Goal: Task Accomplishment & Management: Manage account settings

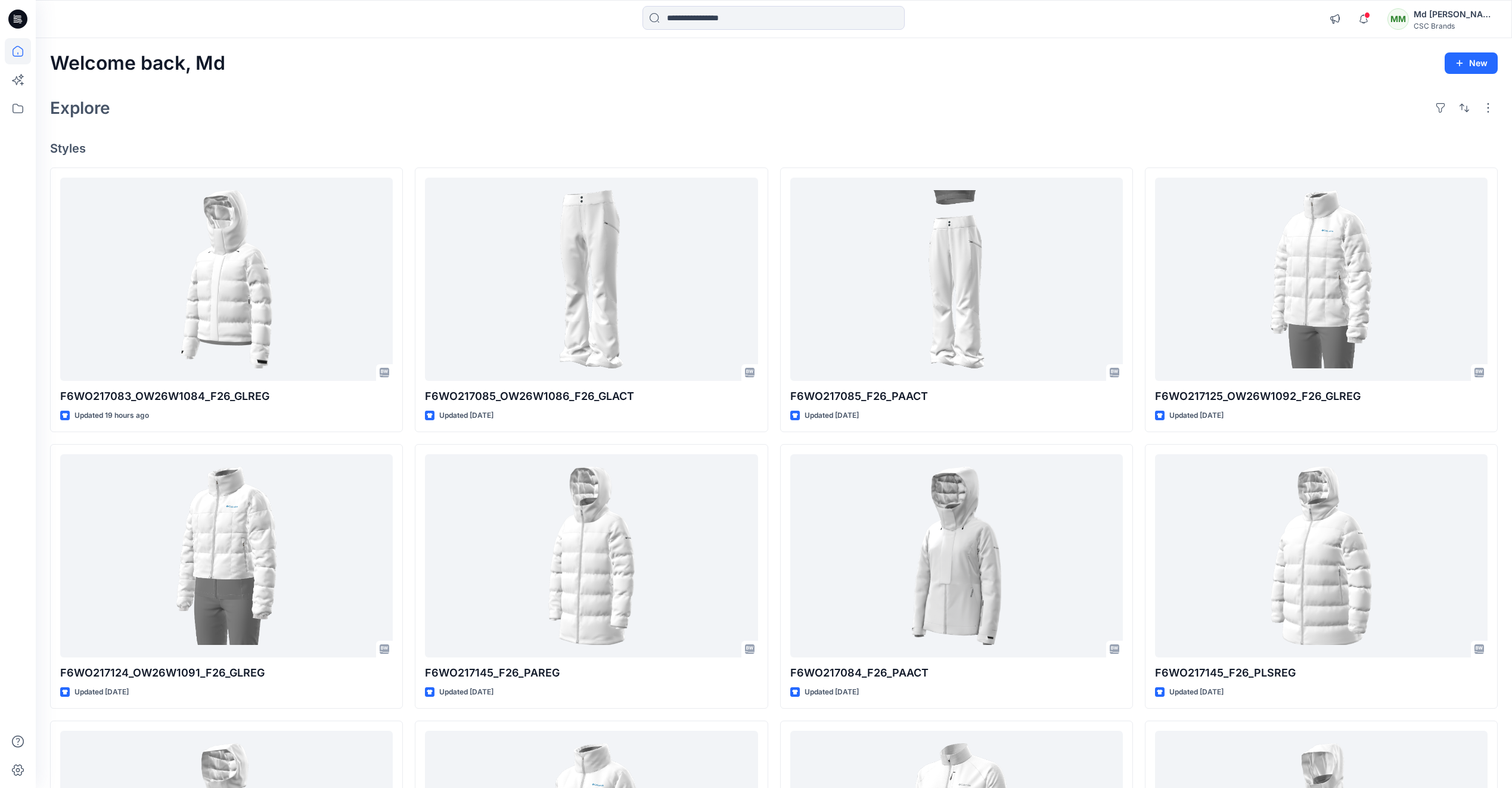
click at [18, 268] on div at bounding box center [17, 413] width 26 height 750
click at [300, 78] on div "Welcome back, Md New Explore Styles F6WO217083_OW26W1084_F26_GLREG Updated 19 h…" at bounding box center [773, 540] width 1476 height 1004
click at [1409, 17] on div "MM" at bounding box center [1398, 19] width 21 height 21
click at [1404, 62] on div "MM" at bounding box center [1408, 53] width 21 height 21
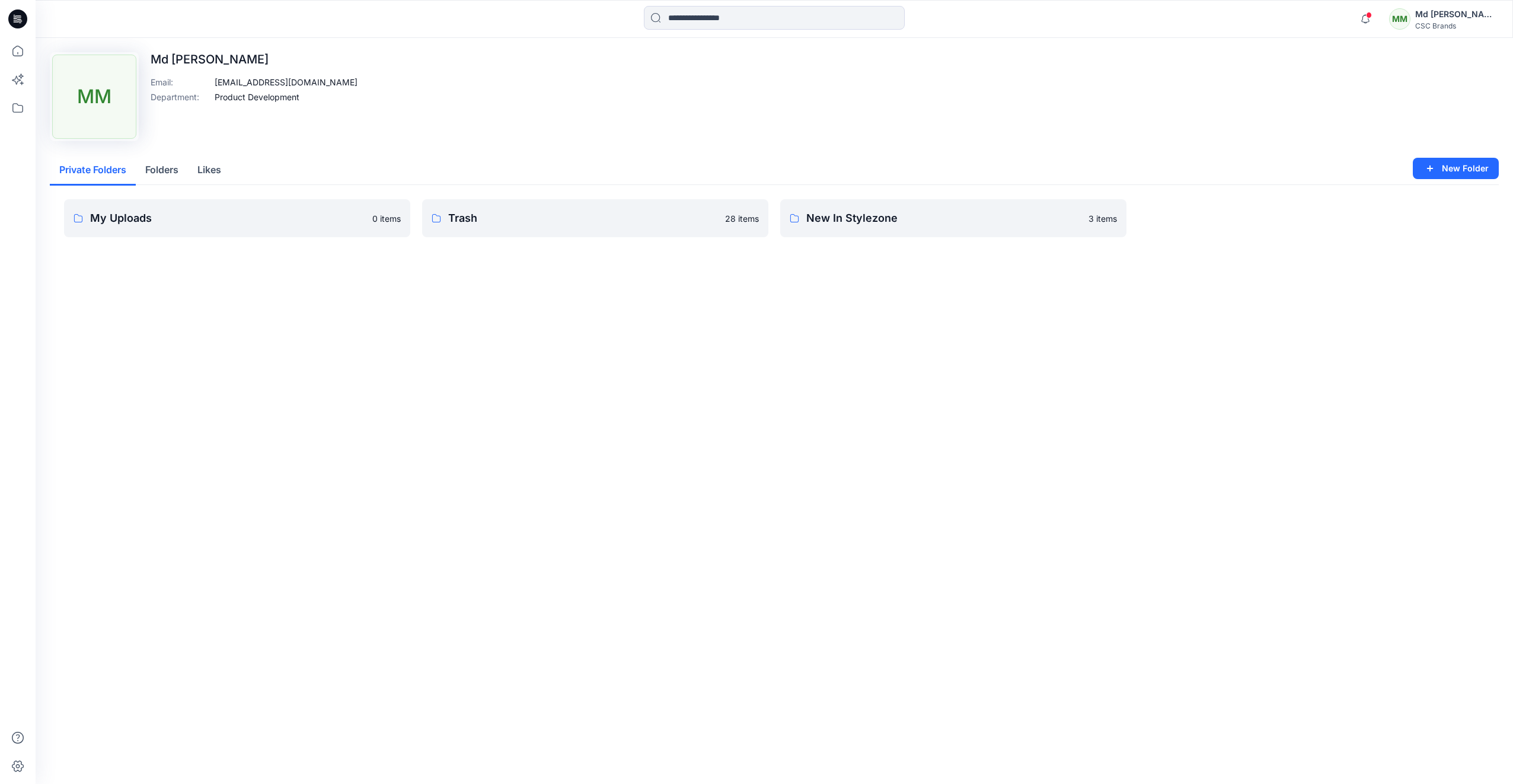
click at [190, 58] on p "Md [PERSON_NAME]" at bounding box center [254, 59] width 207 height 14
click at [120, 100] on div "MM" at bounding box center [94, 96] width 84 height 84
click at [247, 96] on p "Product Development" at bounding box center [257, 97] width 85 height 12
click at [210, 58] on p "Md [PERSON_NAME]" at bounding box center [254, 59] width 207 height 14
click at [1462, 23] on div "CSC Brands" at bounding box center [1457, 26] width 83 height 9
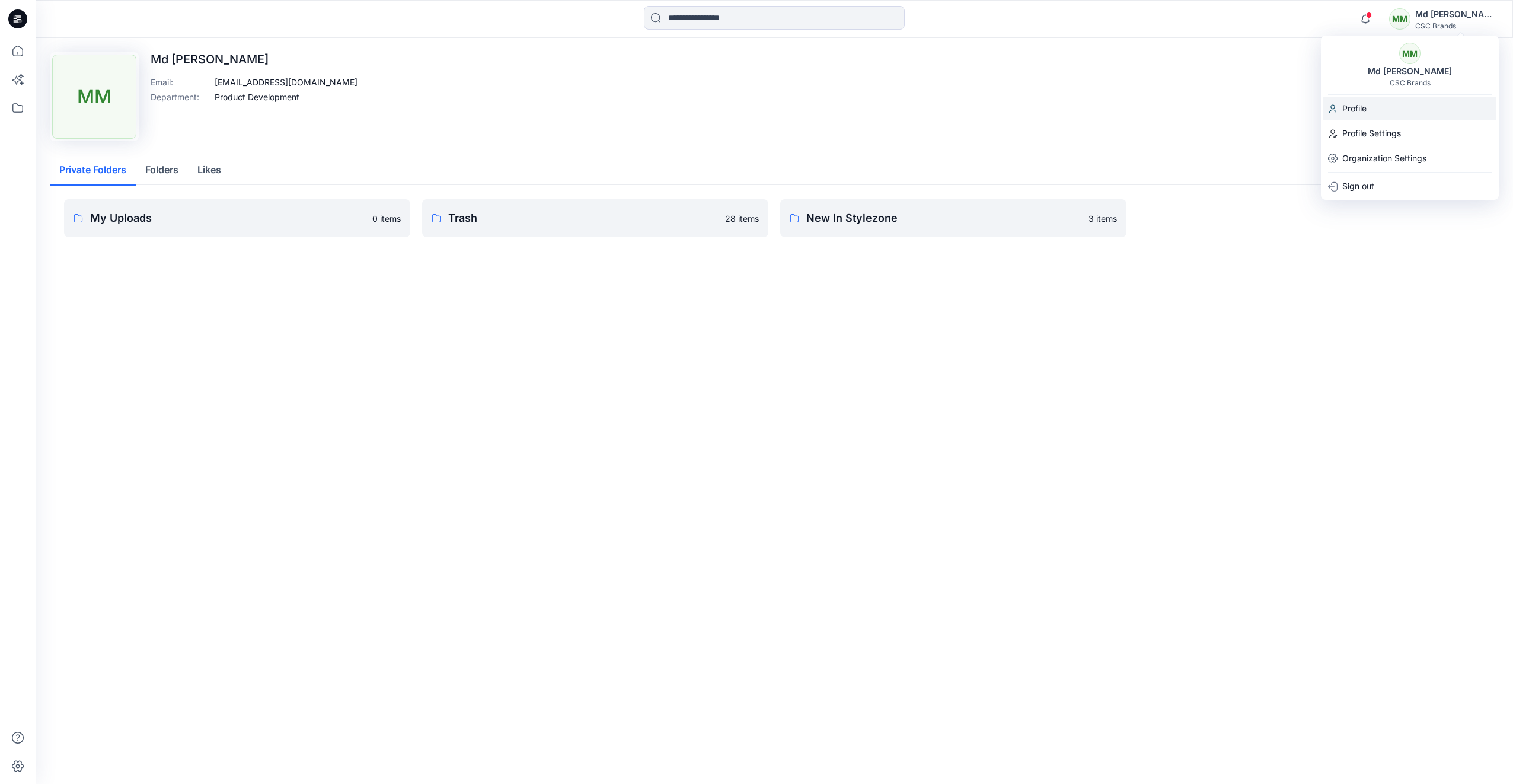
click at [1368, 108] on div "Profile" at bounding box center [1410, 108] width 173 height 23
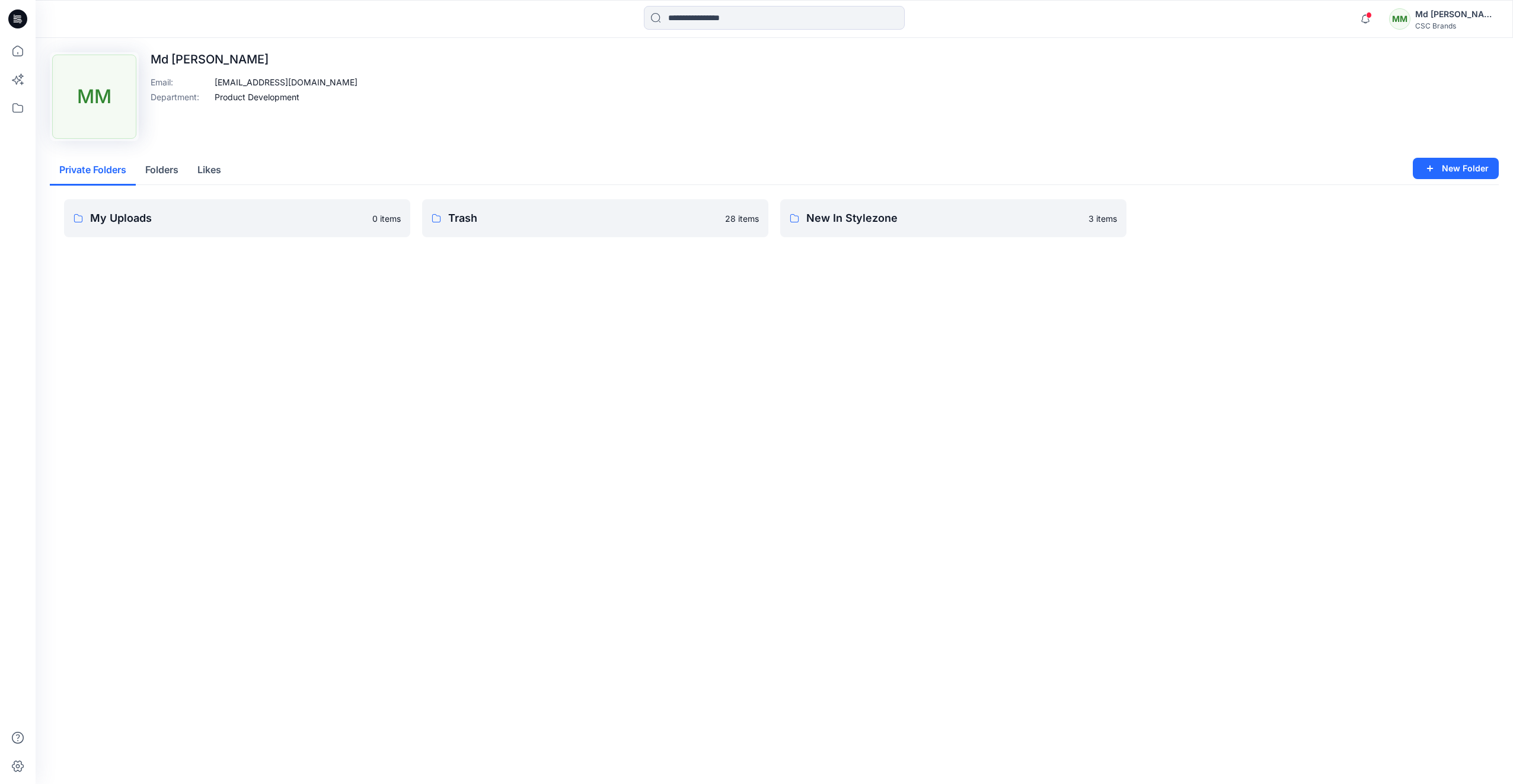
click at [1465, 16] on div "Md [PERSON_NAME]" at bounding box center [1457, 14] width 83 height 14
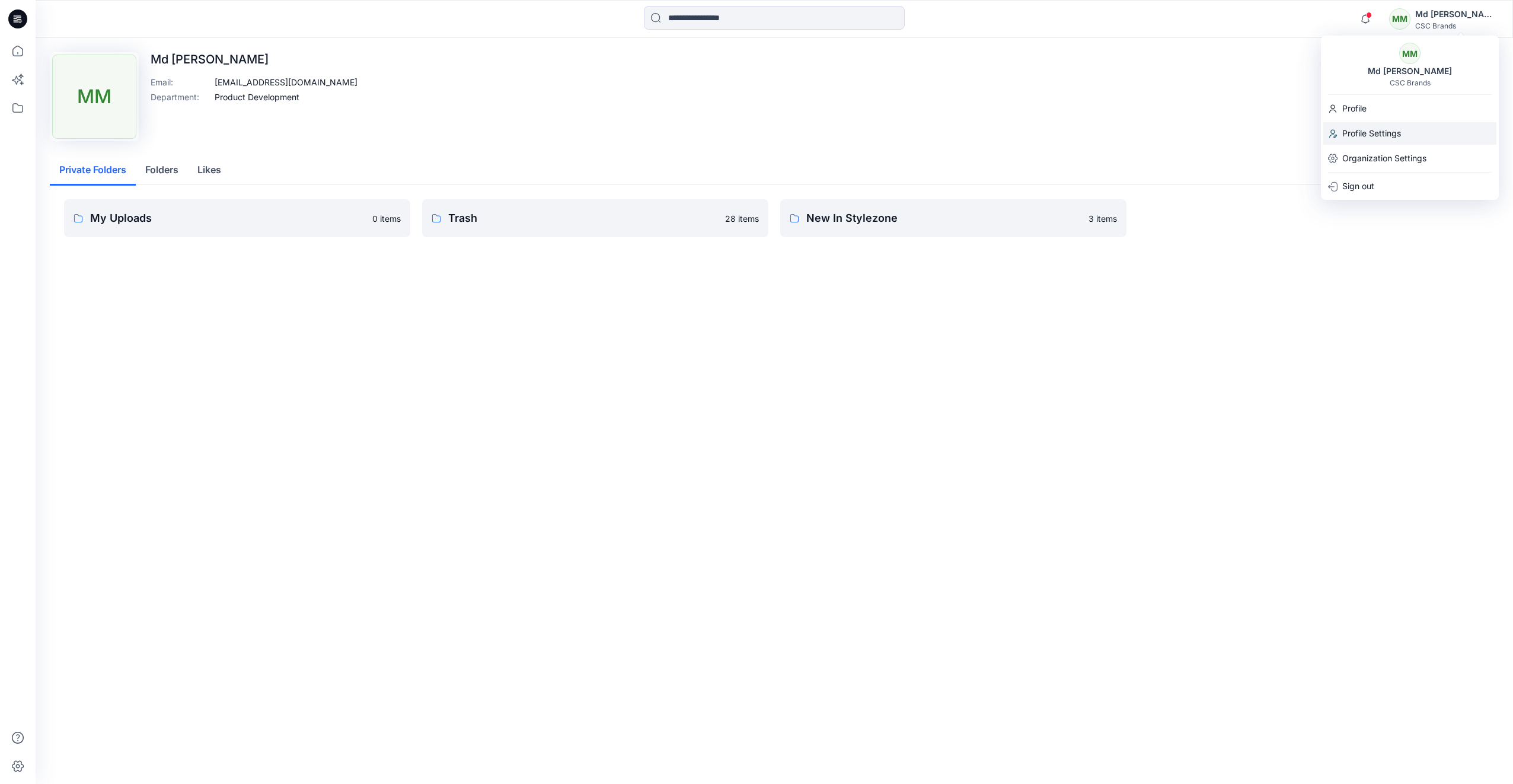
click at [1366, 138] on p "Profile Settings" at bounding box center [1372, 133] width 59 height 23
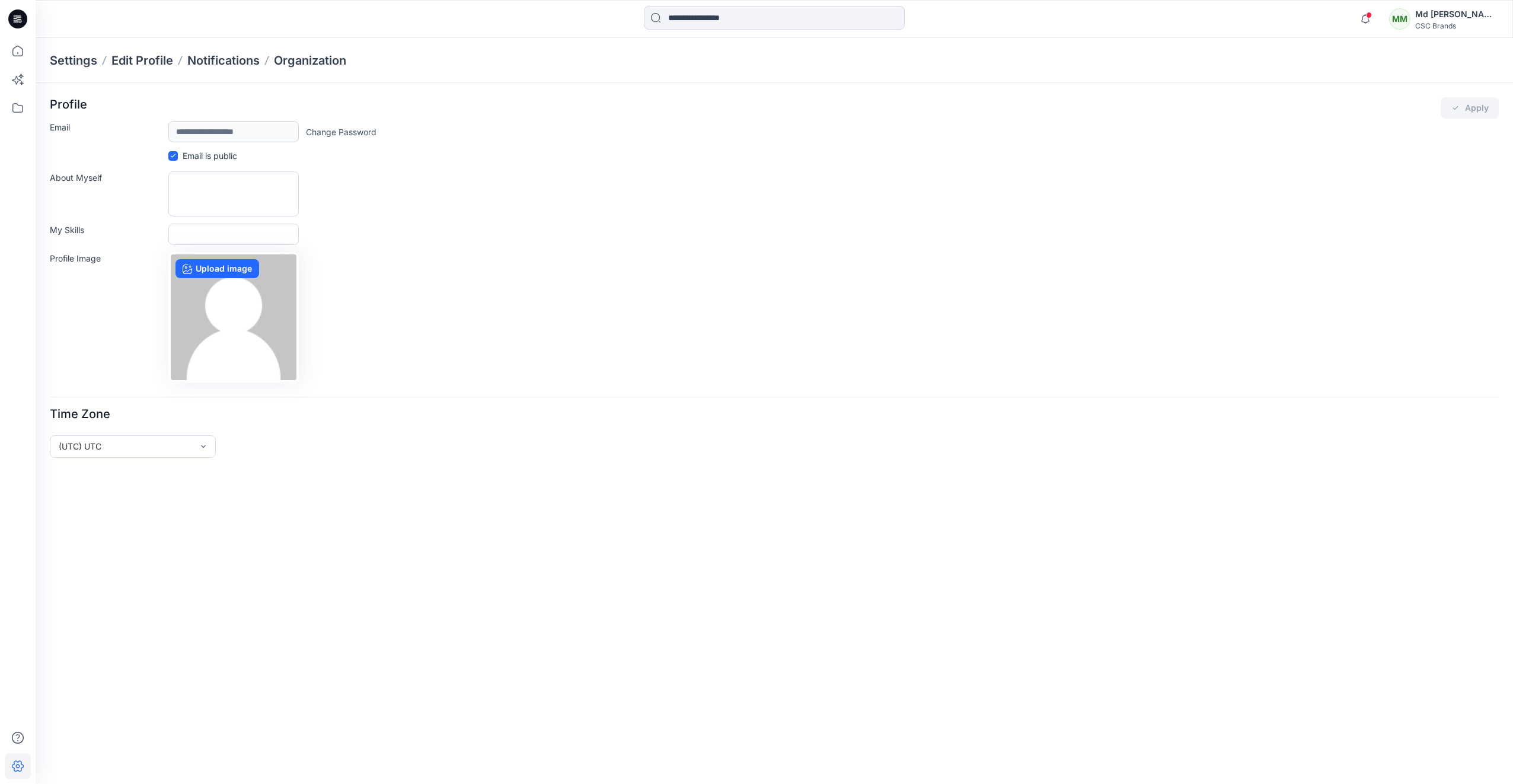
click at [336, 130] on link "Change Password" at bounding box center [341, 132] width 70 height 12
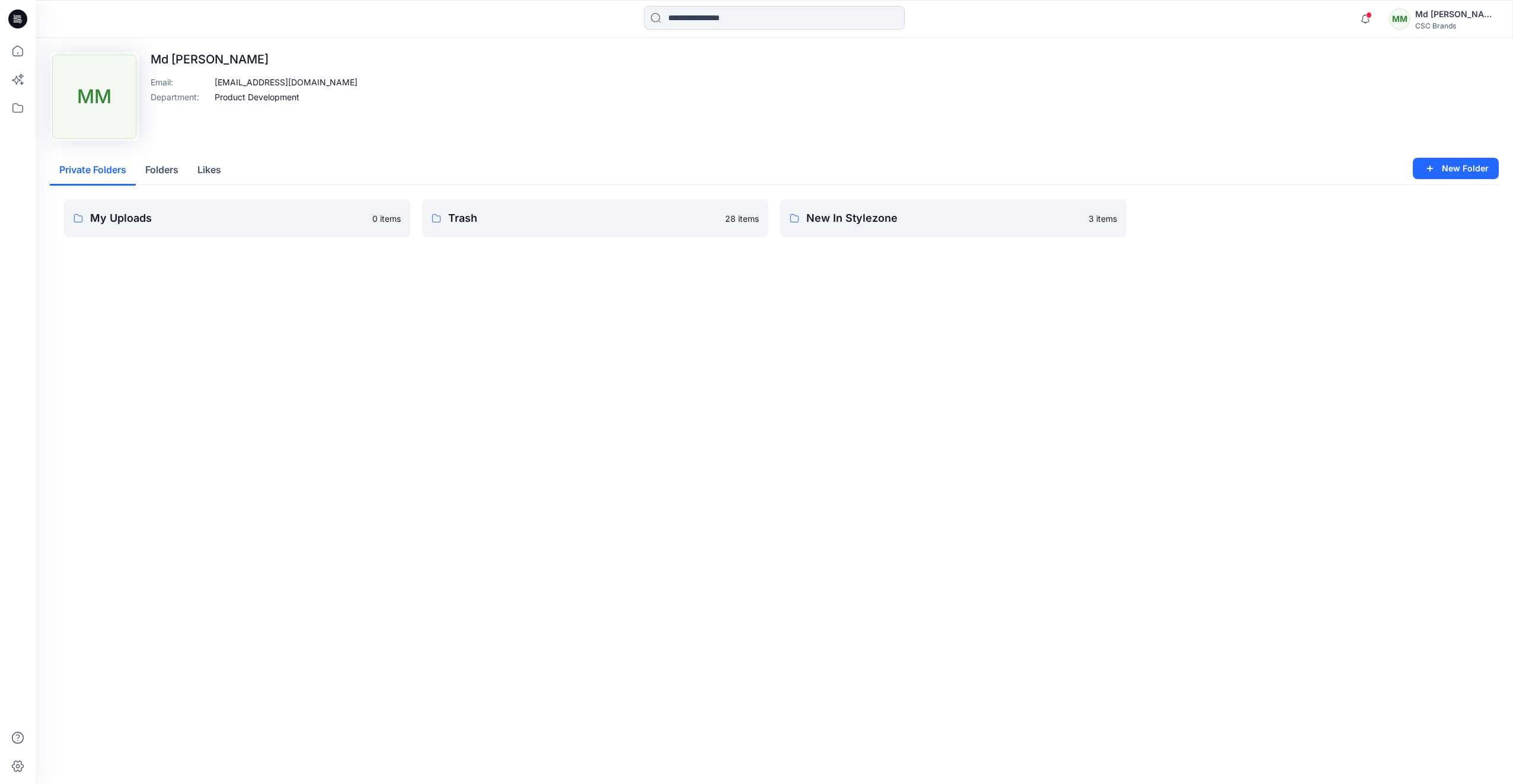
click at [1486, 17] on div "Md [PERSON_NAME]" at bounding box center [1457, 14] width 83 height 14
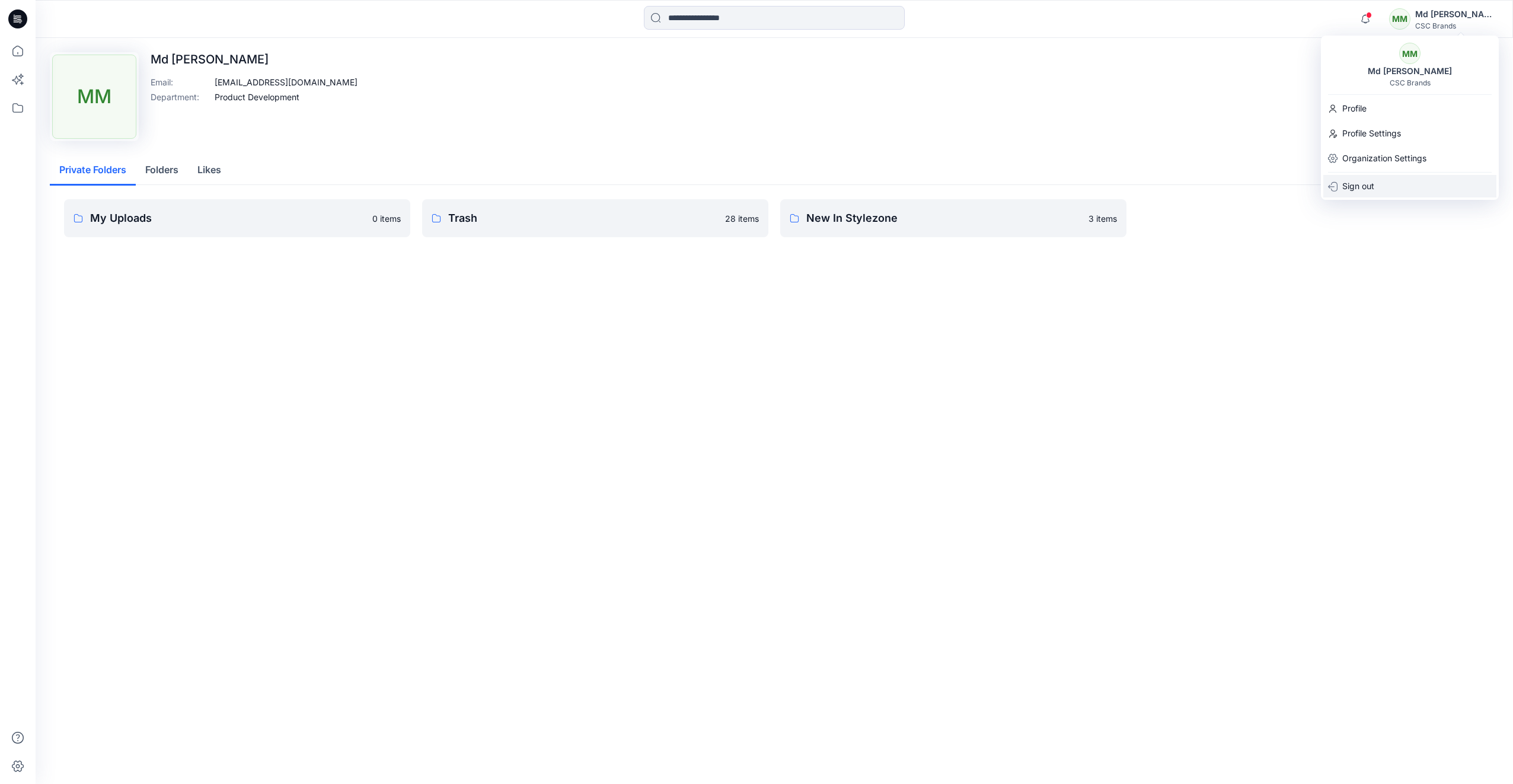
click at [1376, 185] on div "Sign out" at bounding box center [1410, 186] width 173 height 23
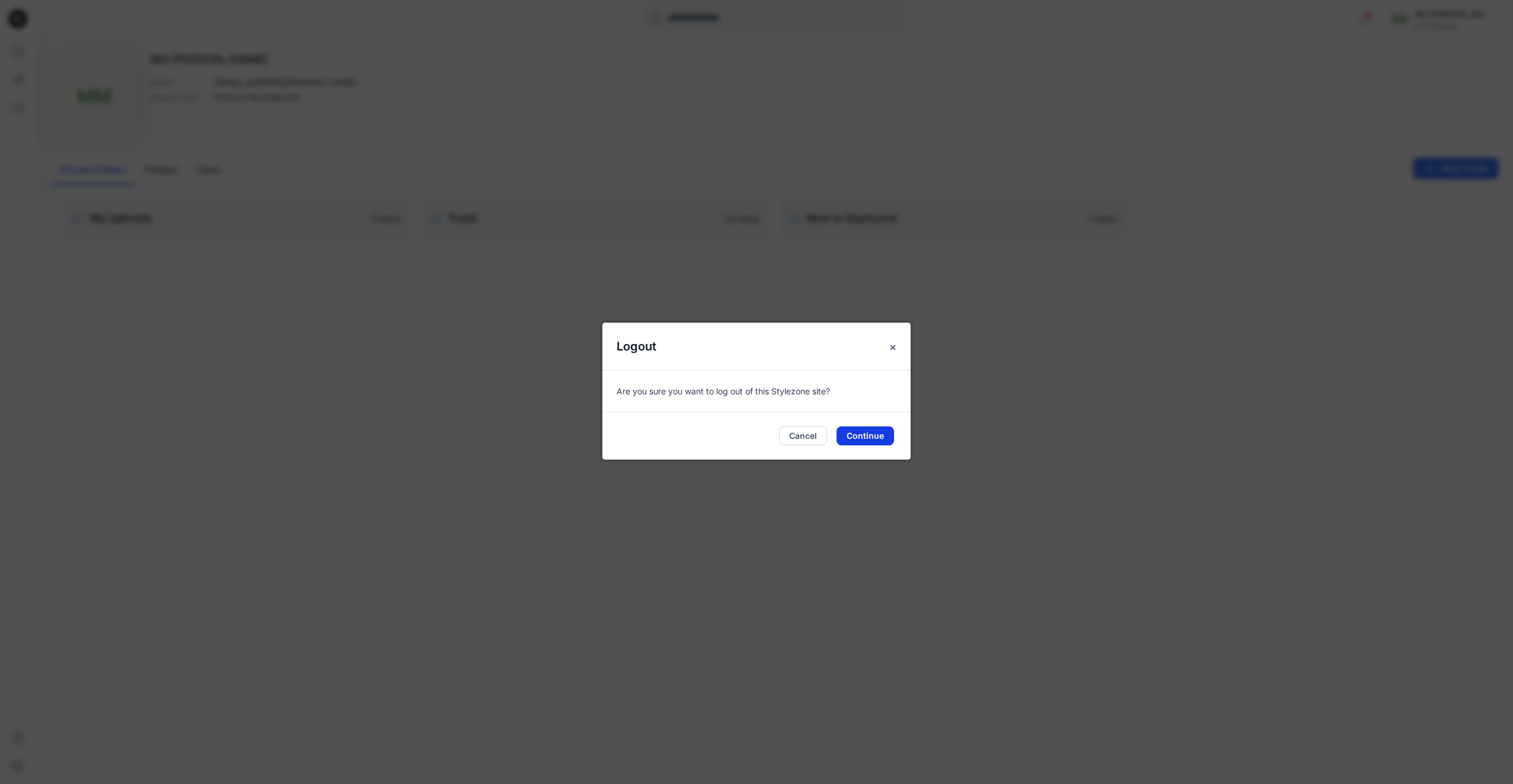
click at [883, 429] on button "Continue" at bounding box center [865, 435] width 58 height 19
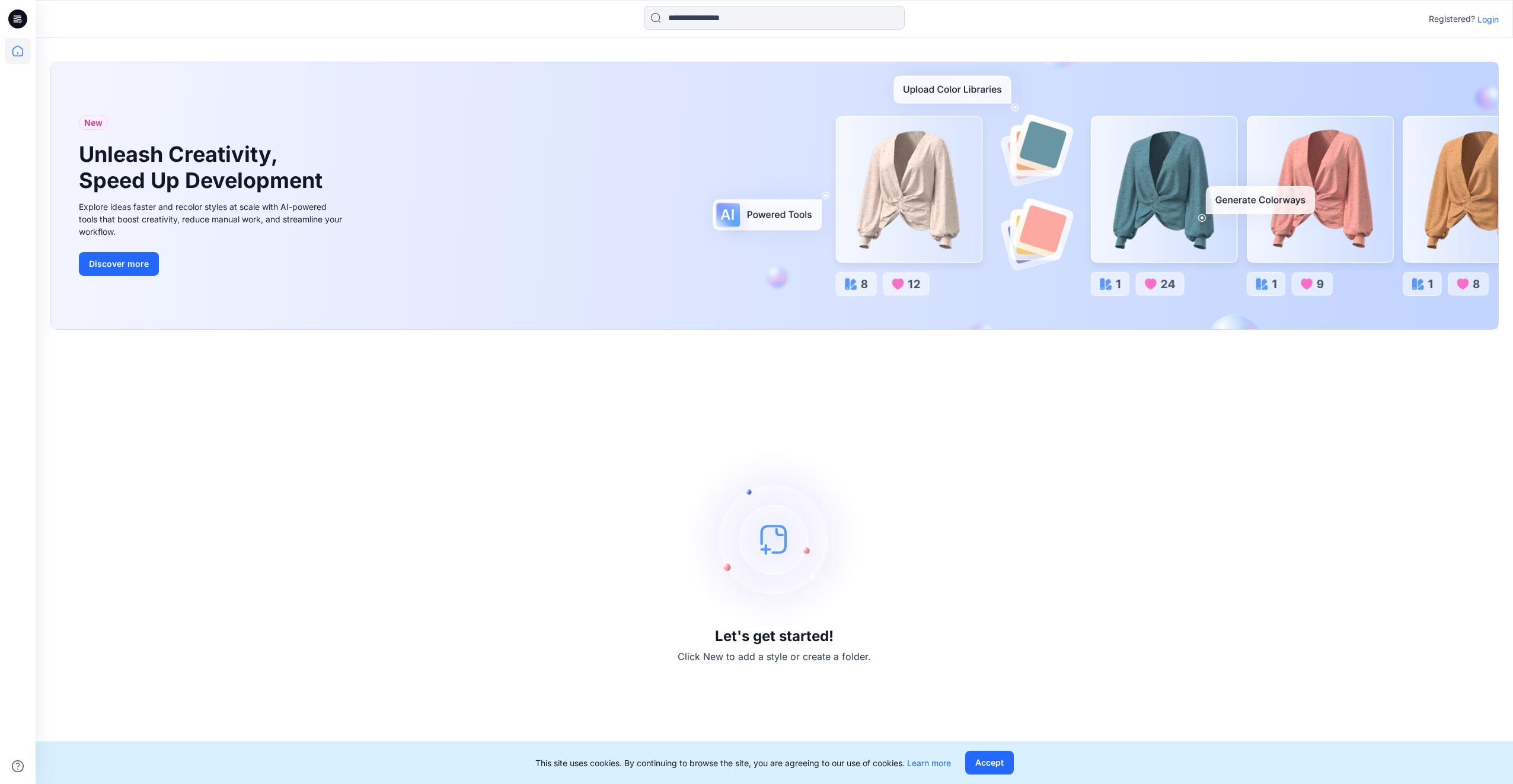
click at [1482, 22] on p "Login" at bounding box center [1488, 19] width 21 height 12
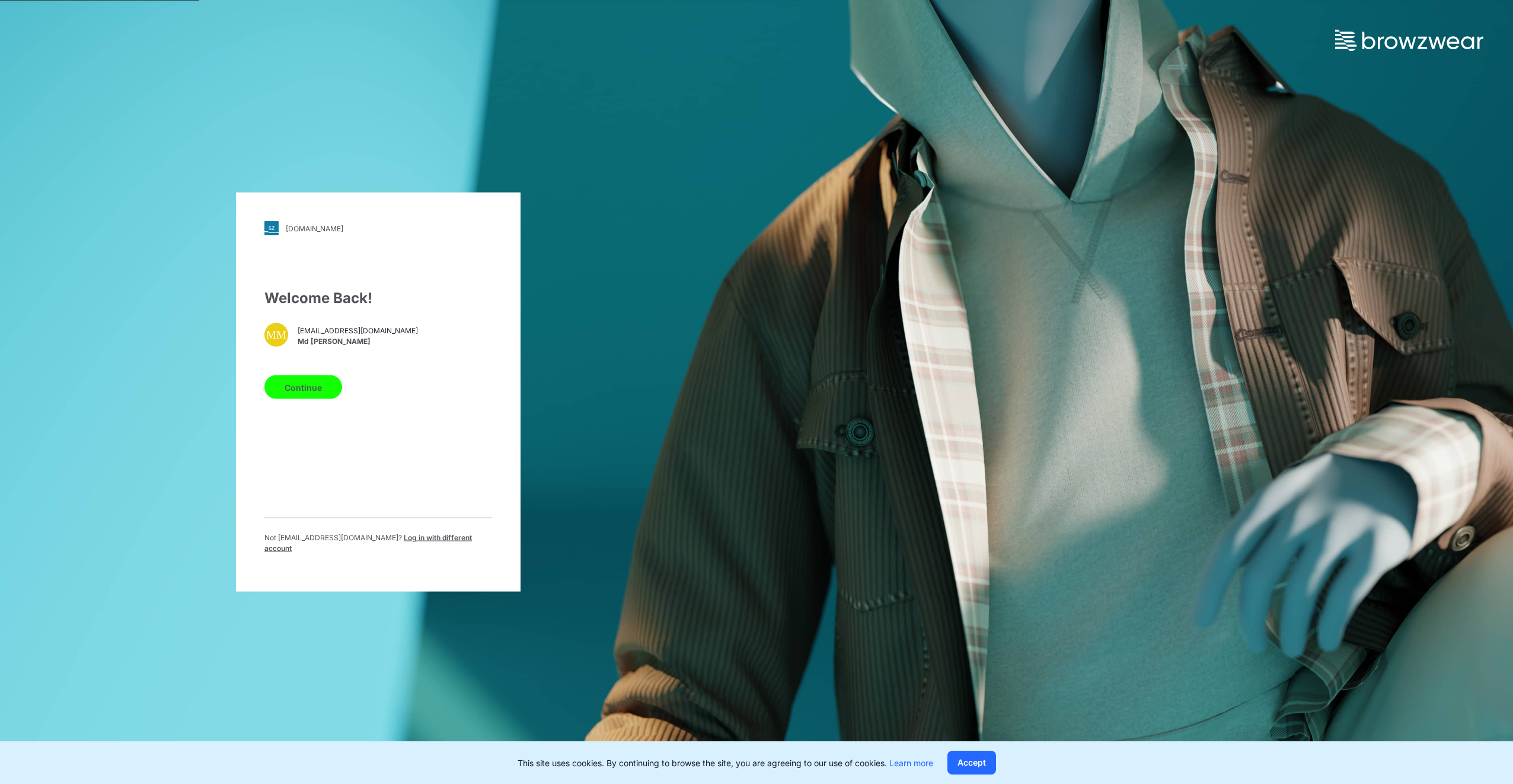
click at [316, 391] on button "Continue" at bounding box center [303, 387] width 78 height 23
